Goal: Task Accomplishment & Management: Use online tool/utility

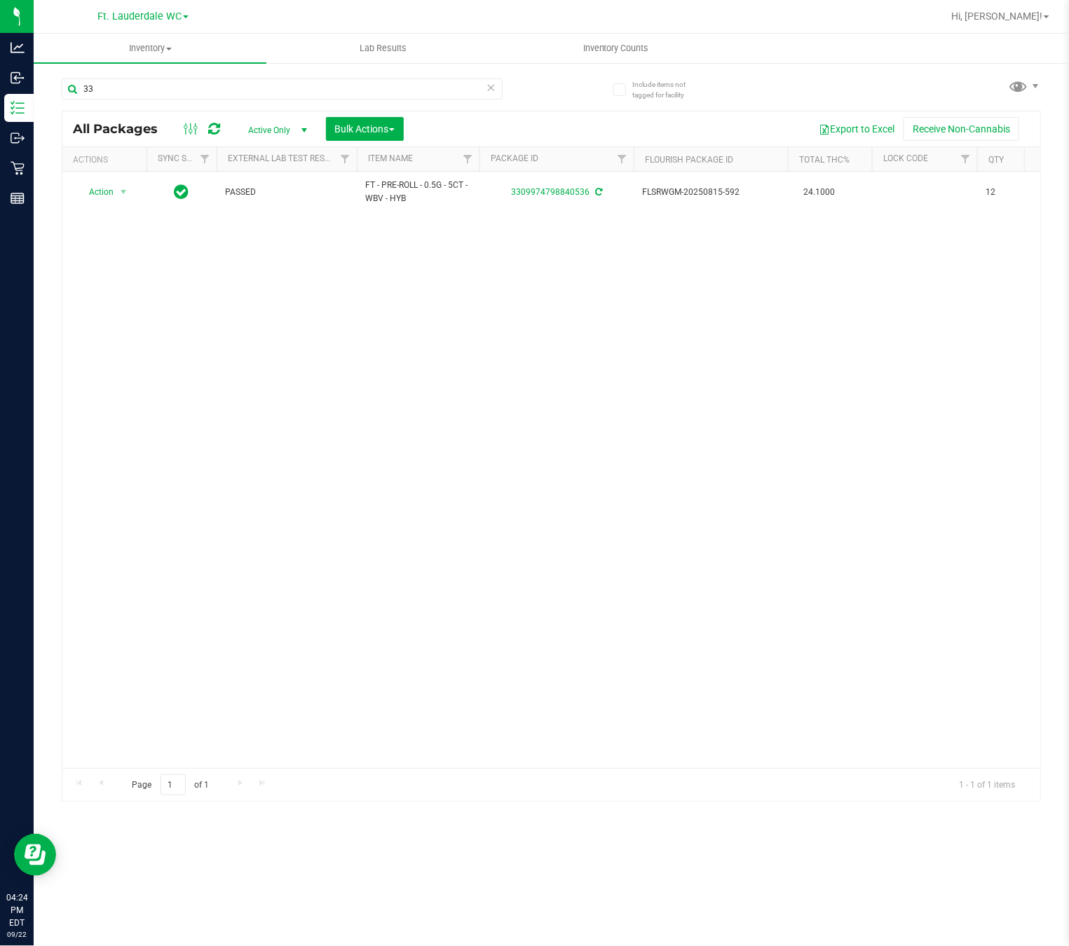
type input "3"
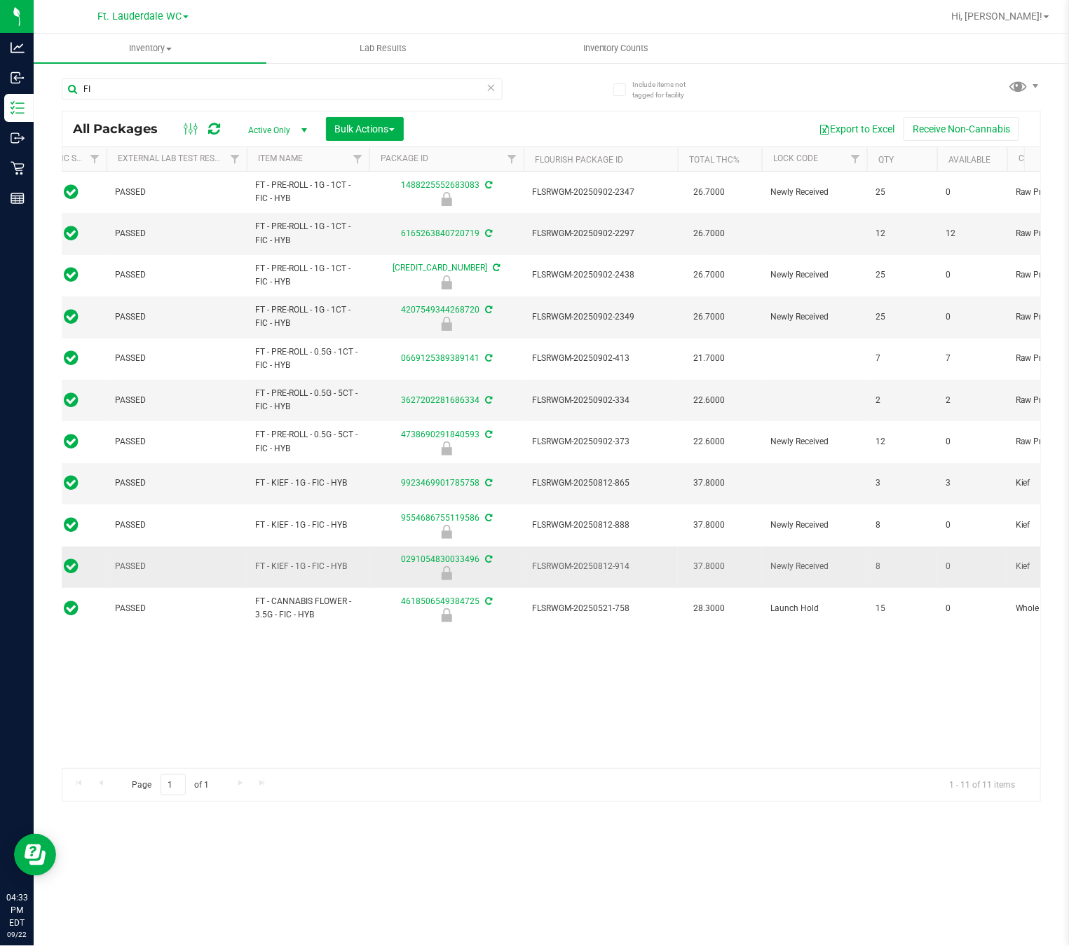
type input "F"
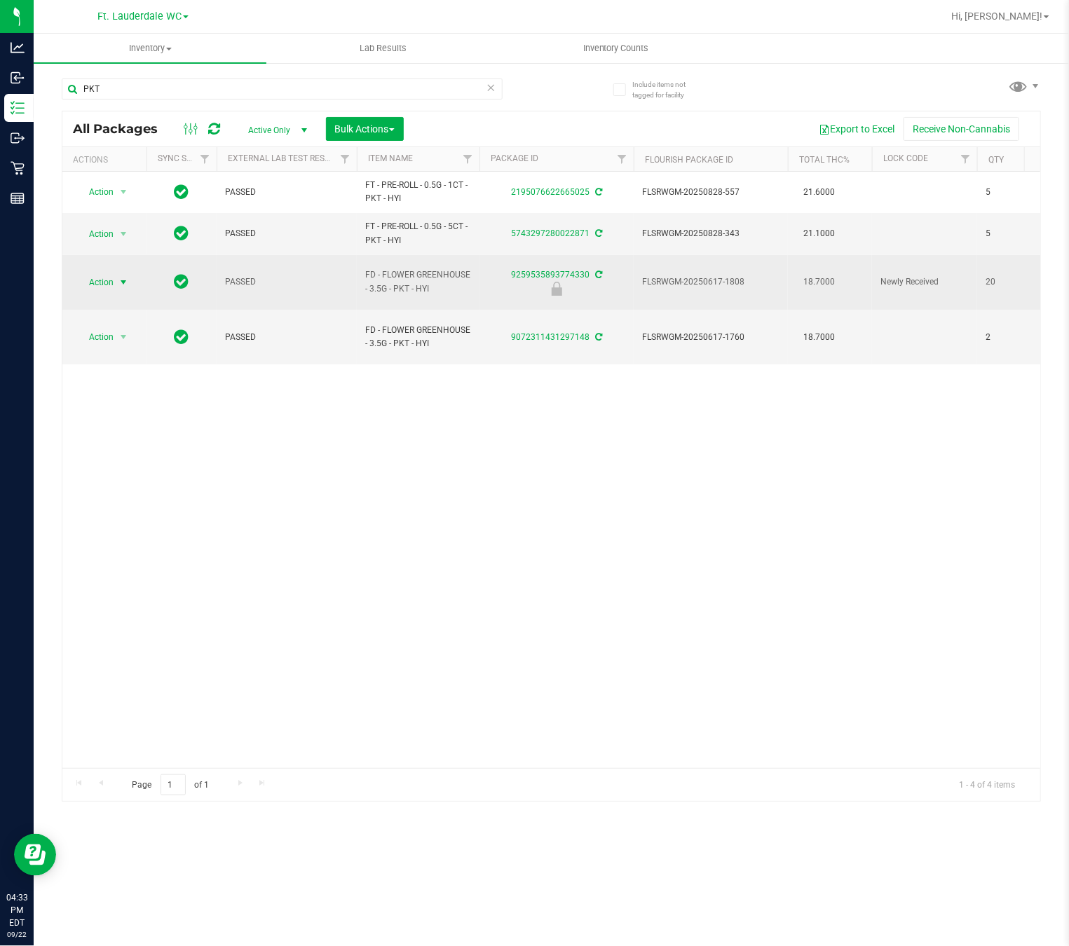
type input "PKT"
click at [109, 278] on span "Action" at bounding box center [95, 283] width 38 height 20
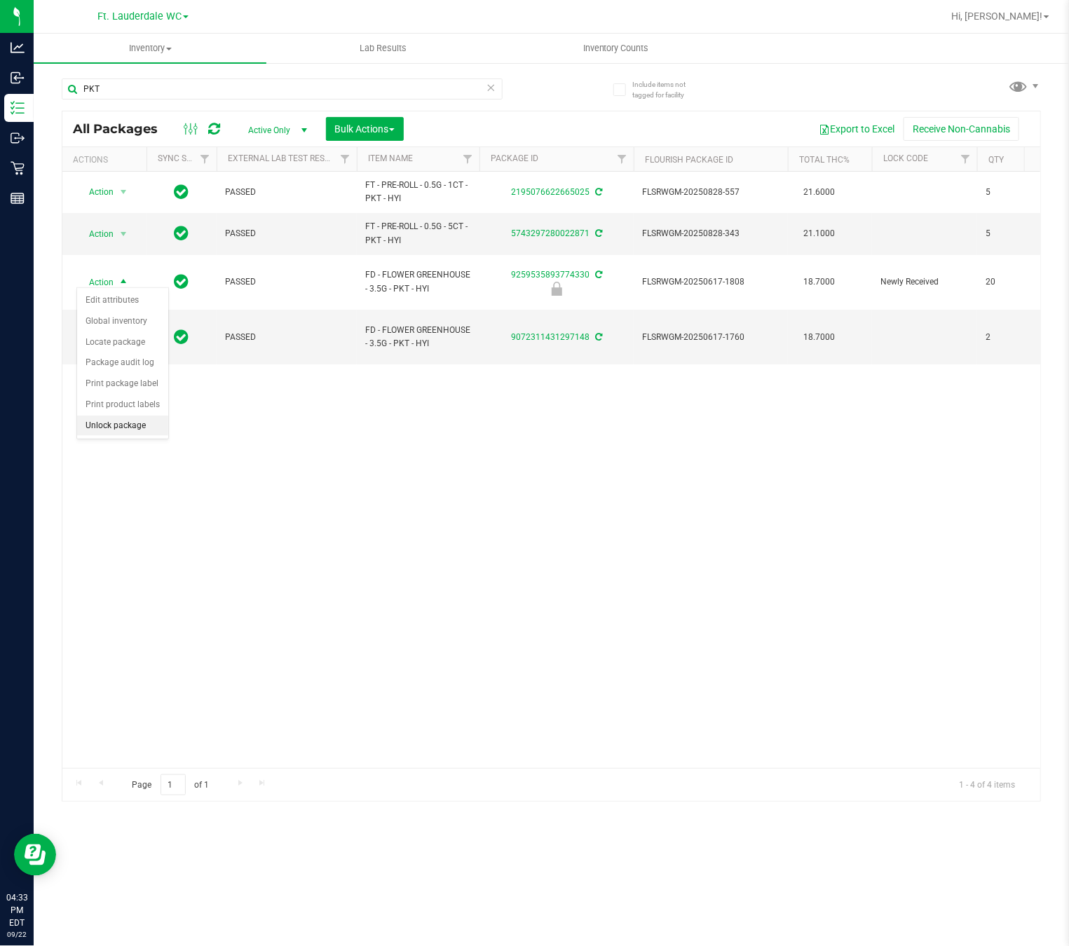
click at [135, 435] on li "Unlock package" at bounding box center [122, 426] width 91 height 21
click at [282, 89] on input "PKT" at bounding box center [282, 89] width 441 height 21
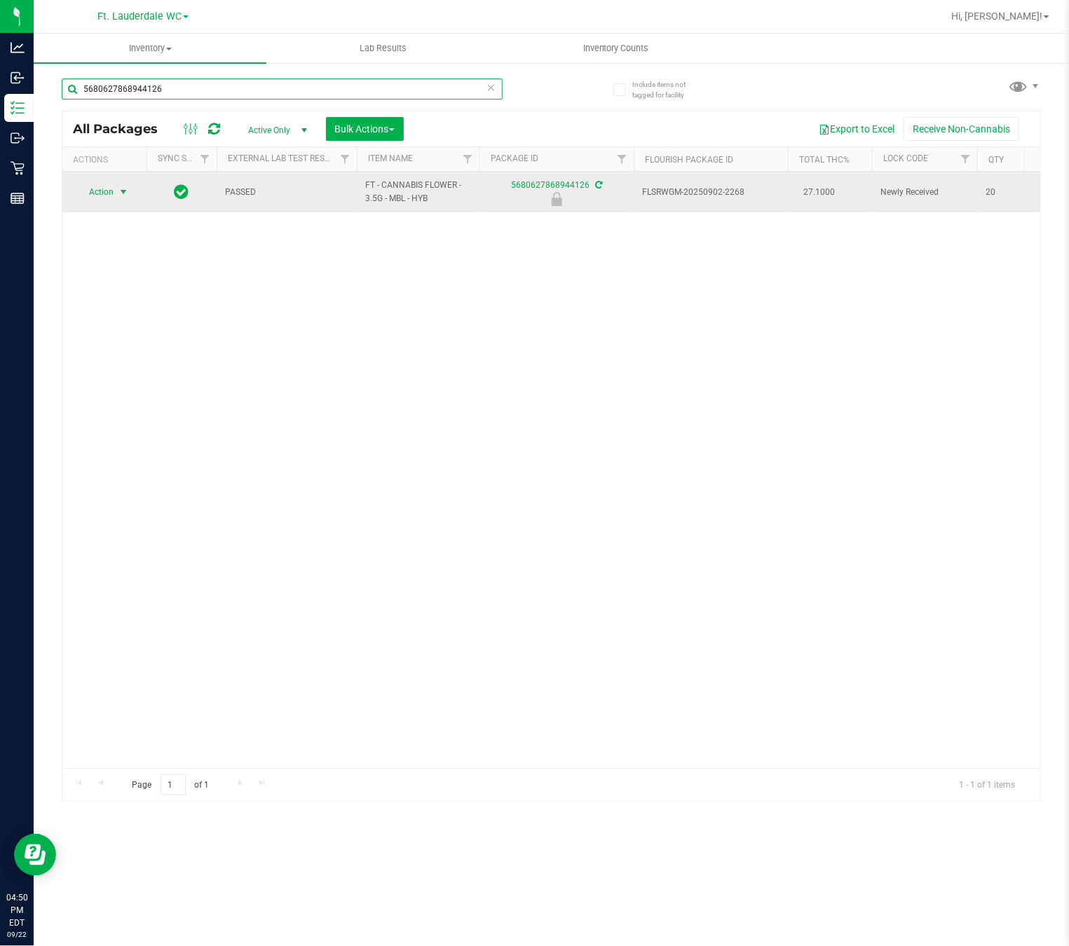
type input "5680627868944126"
click at [109, 202] on span "Action" at bounding box center [95, 192] width 38 height 20
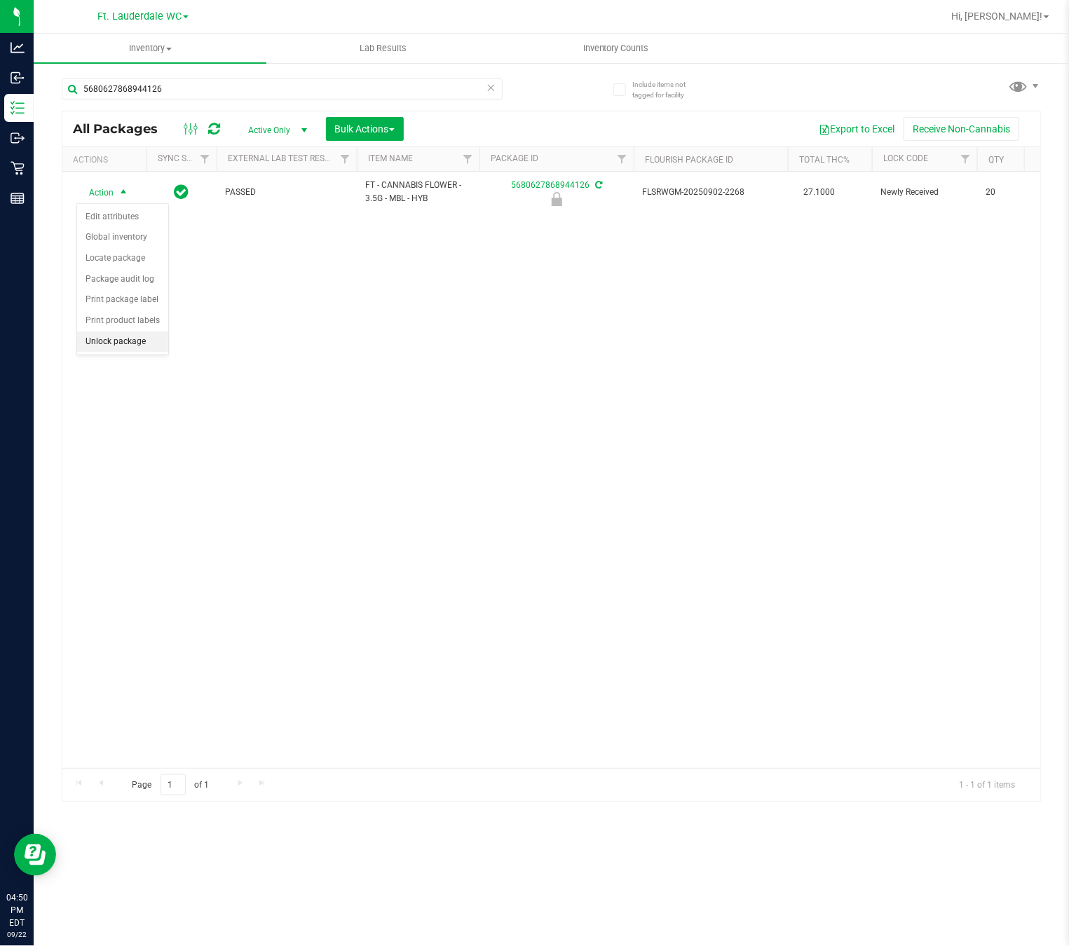
click at [97, 351] on li "Unlock package" at bounding box center [122, 342] width 91 height 21
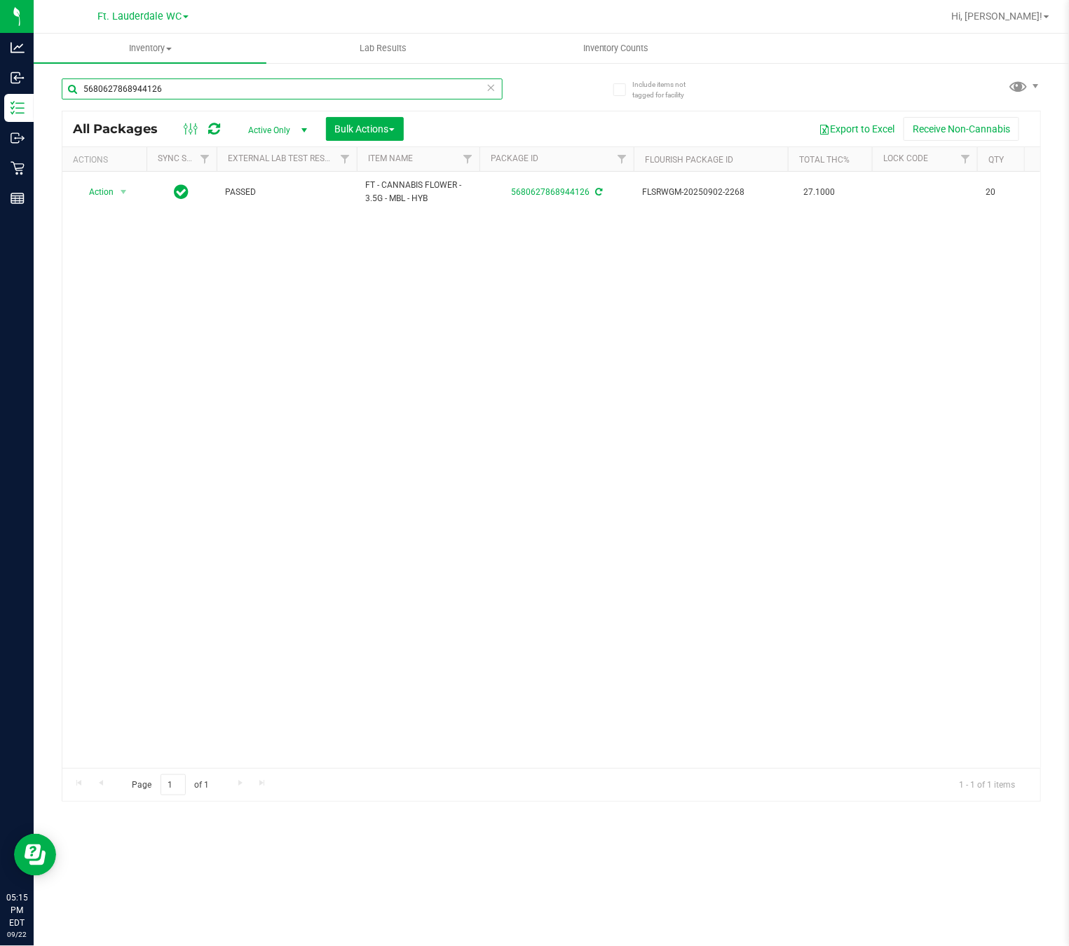
click at [232, 88] on input "5680627868944126" at bounding box center [282, 89] width 441 height 21
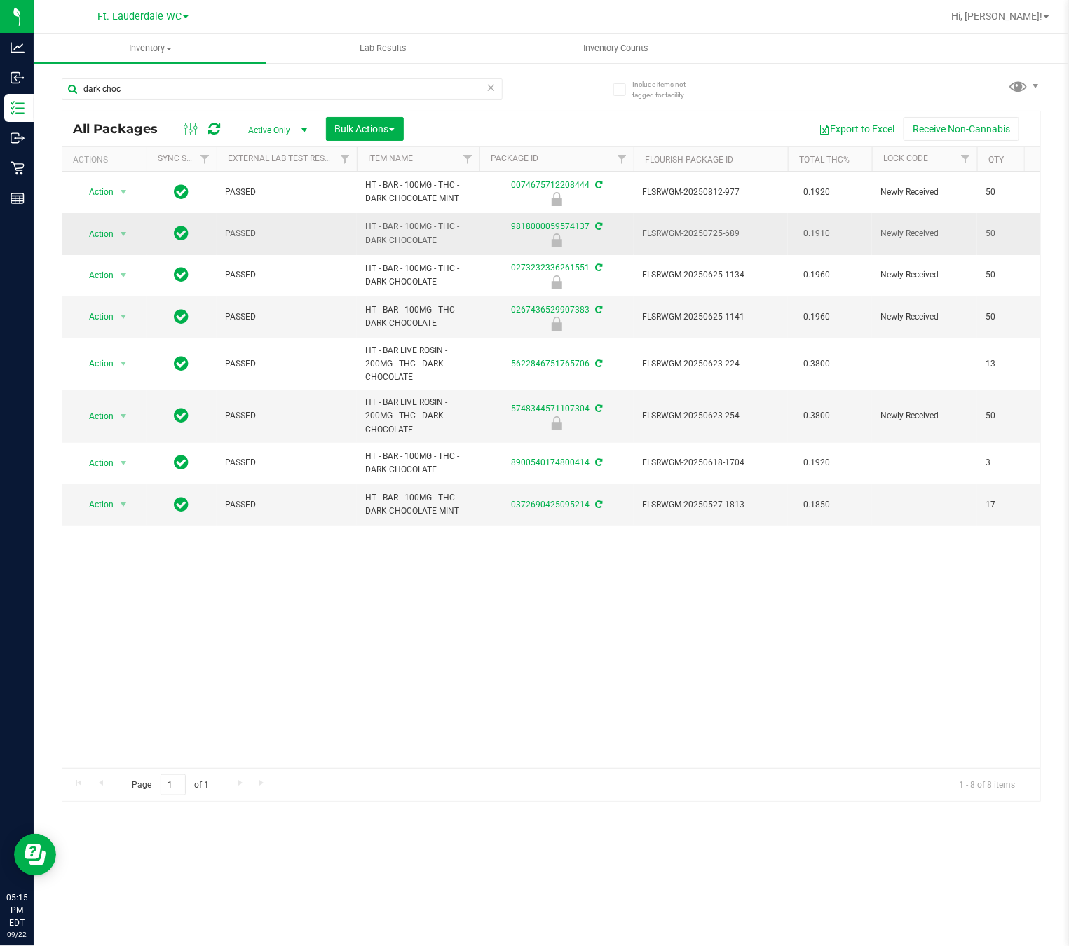
click at [394, 238] on span "HT - BAR - 100MG - THC - DARK CHOCOLATE" at bounding box center [418, 233] width 106 height 27
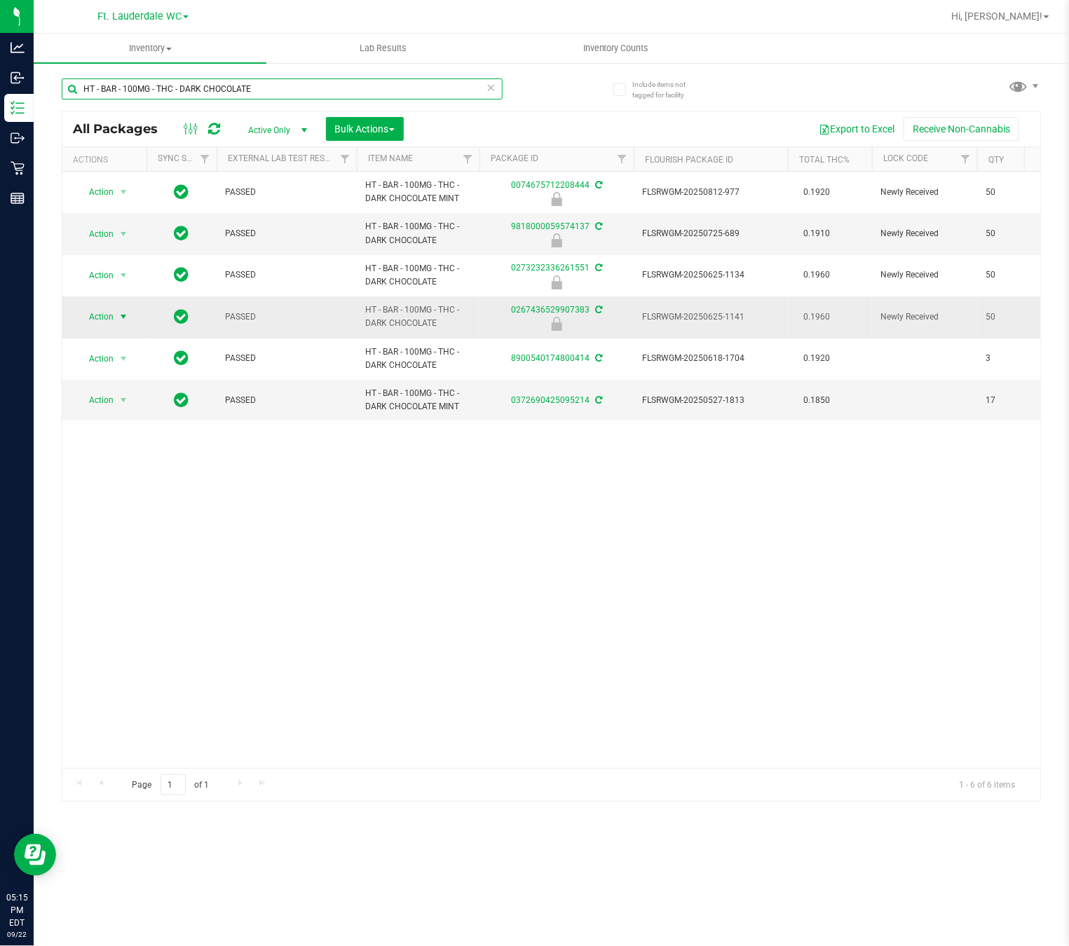
type input "HT - BAR - 100MG - THC - DARK CHOCOLATE"
click at [128, 315] on span "select" at bounding box center [123, 316] width 11 height 11
click at [154, 472] on li "Unlock package" at bounding box center [122, 467] width 91 height 21
